Goal: Browse casually: Explore the website without a specific task or goal

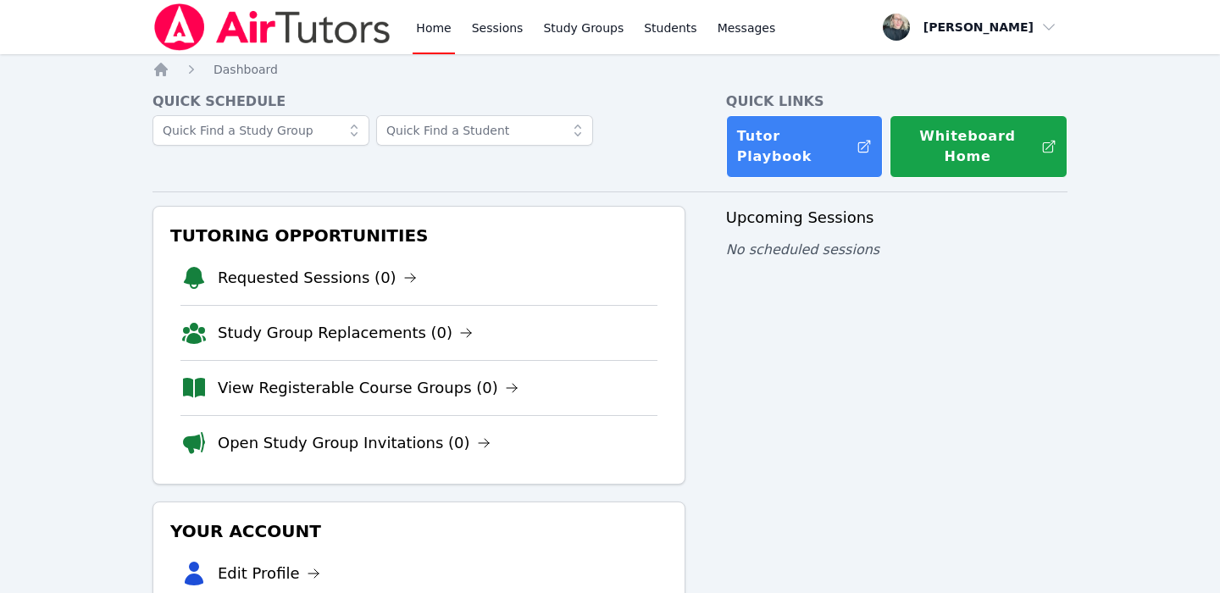
click at [980, 455] on div "Upcoming Sessions No scheduled sessions" at bounding box center [896, 493] width 341 height 574
